Goal: Navigation & Orientation: Go to known website

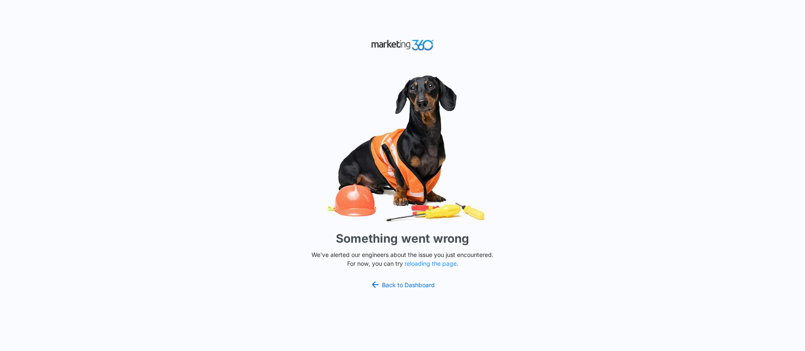
click at [111, 76] on div "Something went wrong We've alerted our engineers about the issue you just encou…" at bounding box center [402, 175] width 805 height 351
